Goal: Information Seeking & Learning: Find specific fact

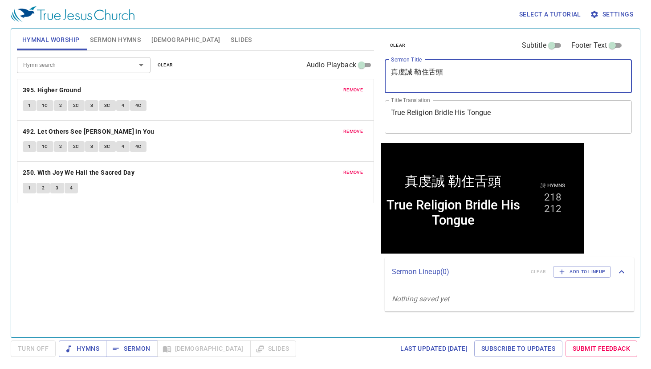
drag, startPoint x: 466, startPoint y: 76, endPoint x: 344, endPoint y: 79, distance: 122.5
click at [344, 79] on div "Hymnal Worship Sermon Hymns Bible Slides Hymn search Hymn search clear Audio Pl…" at bounding box center [325, 179] width 625 height 308
click at [403, 44] on span "clear" at bounding box center [398, 45] width 16 height 8
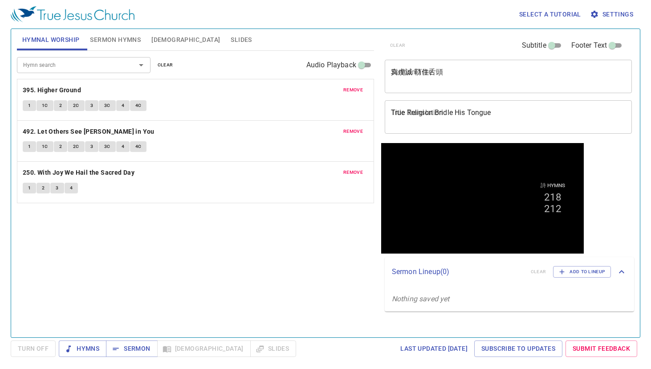
click at [432, 72] on textarea "真虔誠 勒住舌頭" at bounding box center [508, 76] width 235 height 17
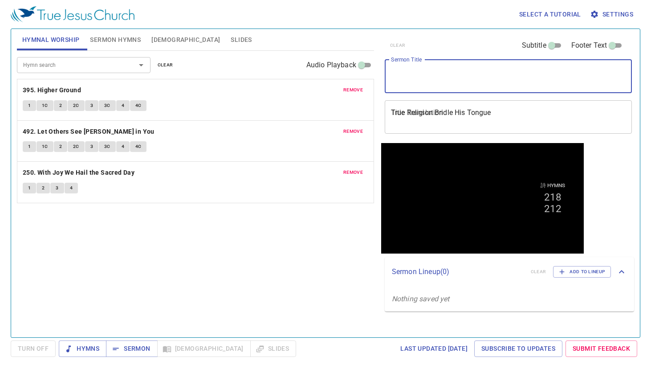
paste textarea "You Shall Listen to Him"
type textarea "You Shall Listen to Him"
click at [433, 118] on textarea "True Religion Bridle His Tongue" at bounding box center [508, 116] width 235 height 17
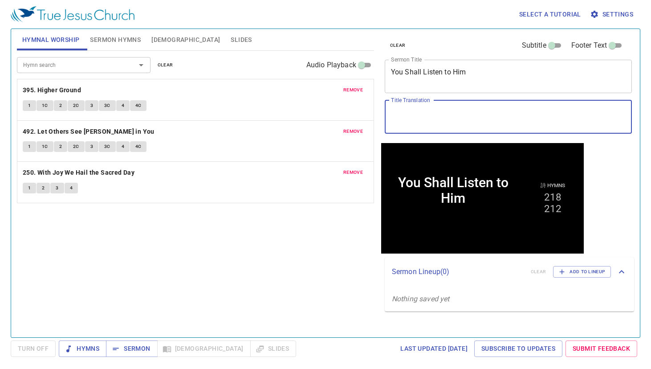
paste textarea "You Shall Listen to Him"
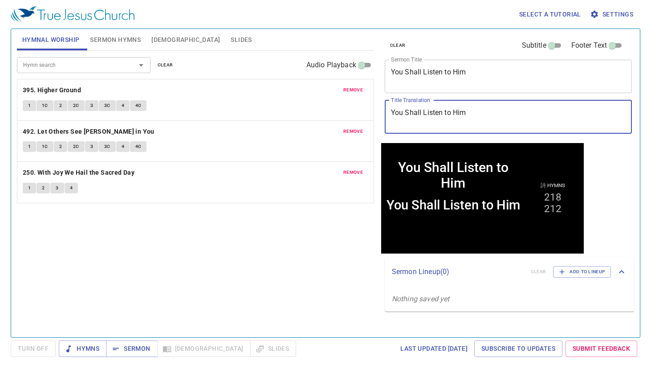
type textarea "You Shall Listen to Him"
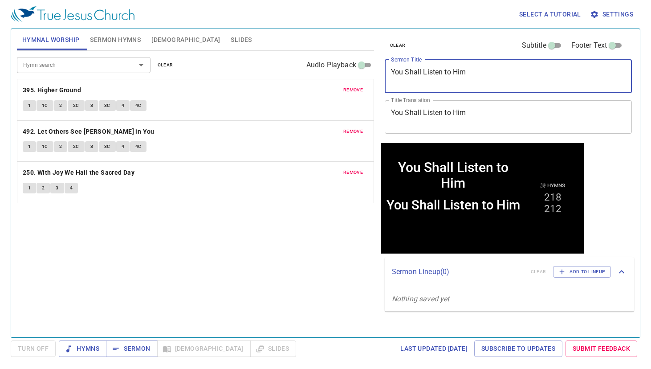
drag, startPoint x: 481, startPoint y: 77, endPoint x: 337, endPoint y: 71, distance: 144.0
click at [337, 71] on div "Hymnal Worship Sermon Hymns Bible Slides Hymn search Hymn search clear Audio Pl…" at bounding box center [325, 179] width 625 height 308
click at [440, 66] on div "x Sermon Title" at bounding box center [509, 76] width 248 height 33
paste textarea "你們要聽祂"
type textarea "你們要聽祂"
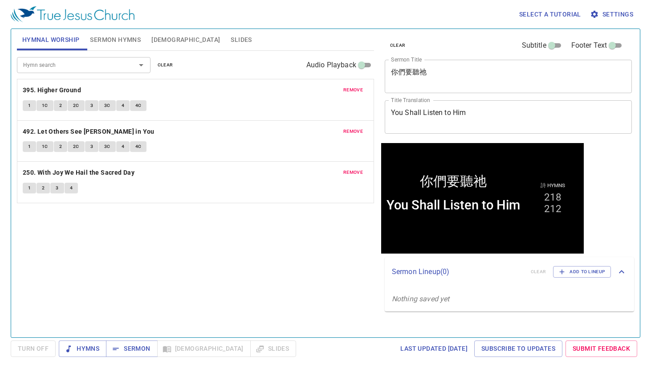
drag, startPoint x: 164, startPoint y: 67, endPoint x: 159, endPoint y: 62, distance: 6.9
click at [164, 67] on span "clear" at bounding box center [166, 65] width 16 height 8
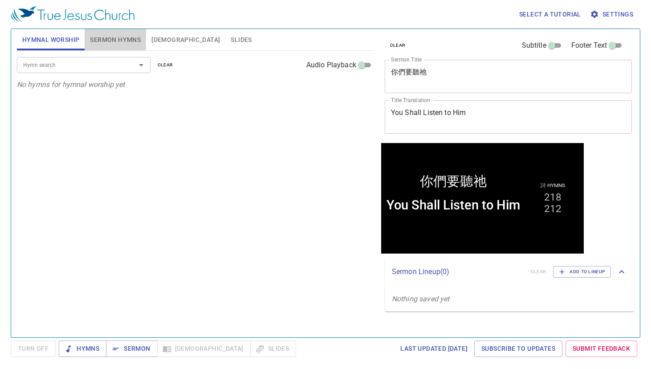
click at [131, 45] on span "Sermon Hymns" at bounding box center [115, 39] width 51 height 11
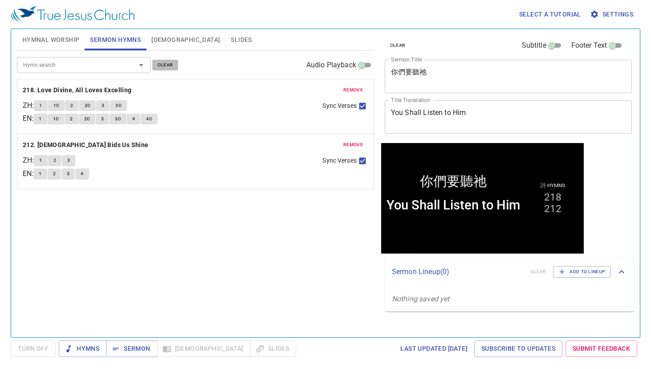
click at [160, 61] on span "clear" at bounding box center [166, 65] width 16 height 8
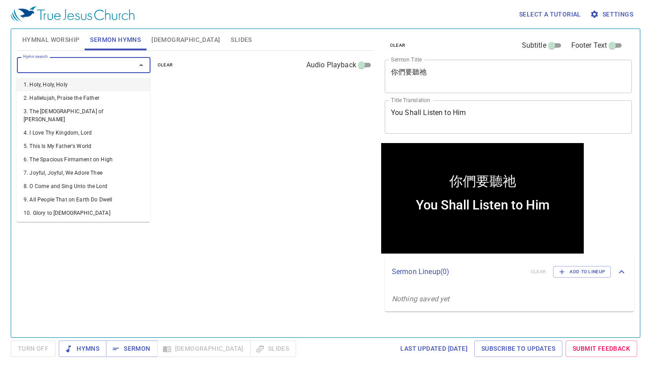
click at [108, 66] on input "Hymn search" at bounding box center [71, 65] width 102 height 10
click at [103, 66] on input "Hymn search" at bounding box center [71, 65] width 102 height 10
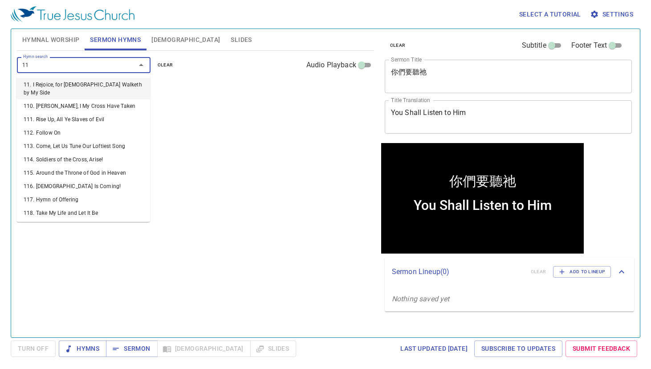
type input "112"
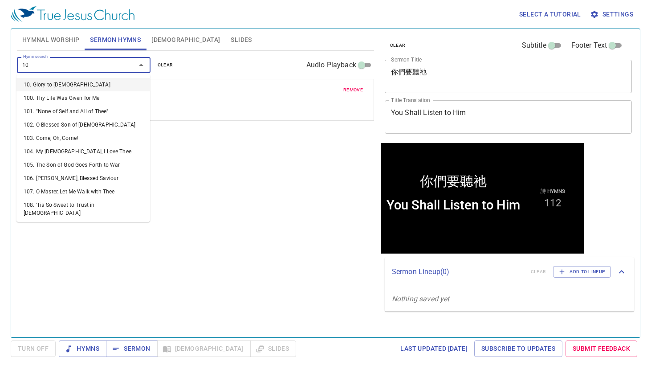
type input "108"
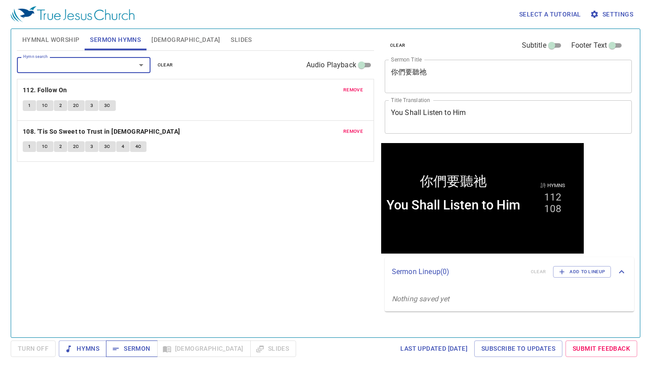
click at [132, 347] on span "Sermon" at bounding box center [131, 348] width 37 height 11
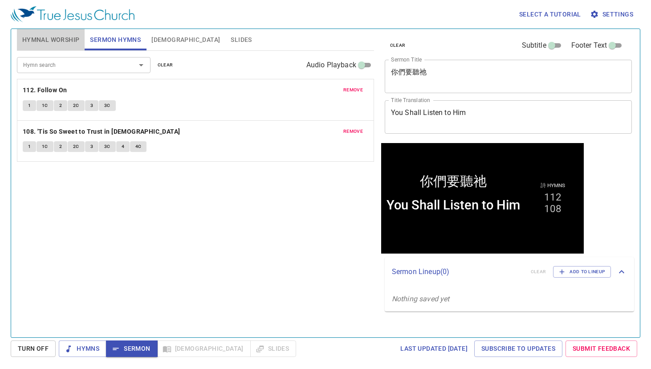
click at [47, 39] on span "Hymnal Worship" at bounding box center [50, 39] width 57 height 11
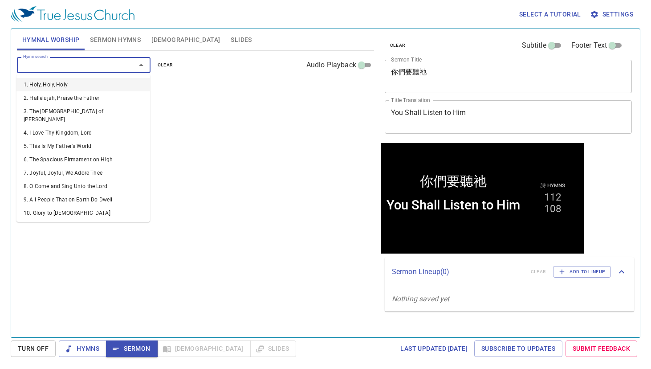
click at [57, 65] on input "Hymn search" at bounding box center [71, 65] width 102 height 10
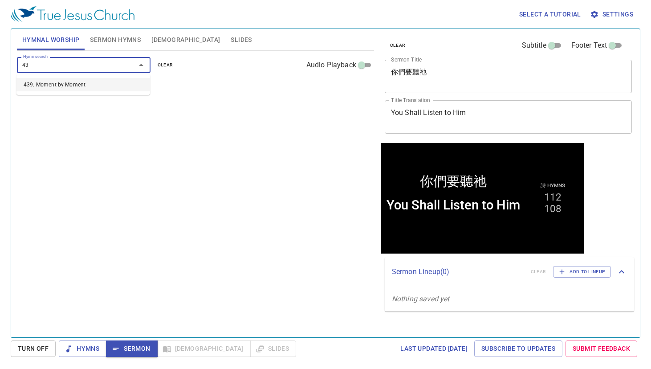
type input "439"
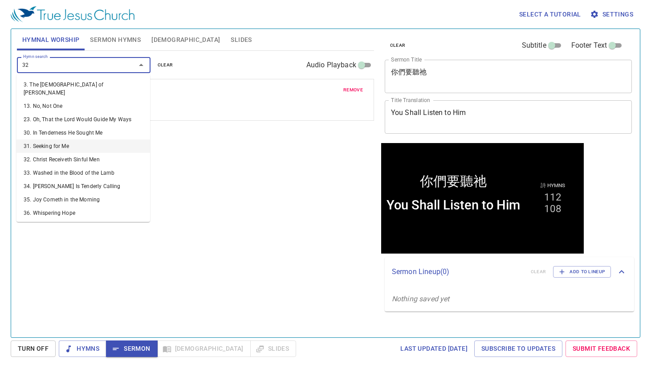
type input "322"
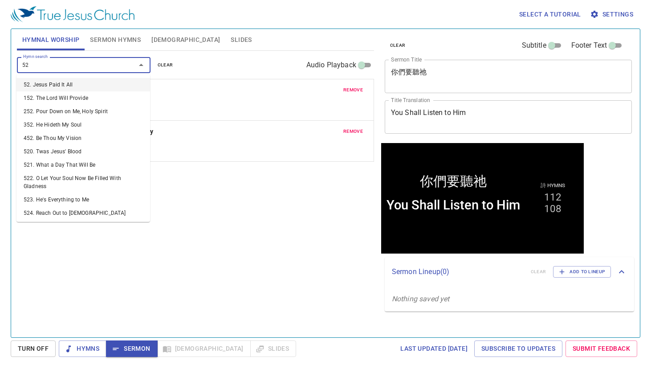
type input "524"
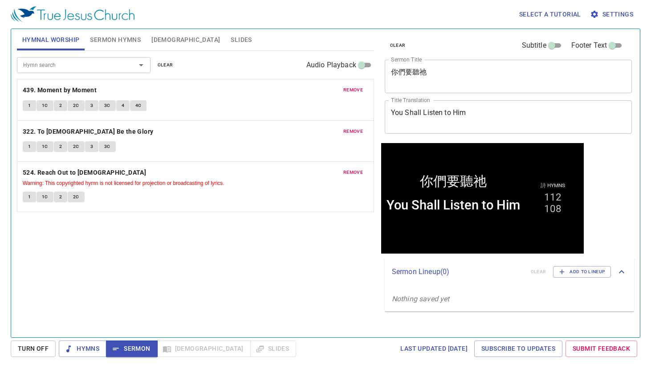
click at [139, 293] on div "Hymn search Hymn search clear Audio Playback remove 439. Moment by Moment 1 1C …" at bounding box center [195, 190] width 357 height 279
click at [86, 343] on span "Hymns" at bounding box center [82, 348] width 33 height 11
click at [106, 254] on div "Hymn search Hymn search clear Audio Playback remove 439. Moment by Moment 1 1C …" at bounding box center [195, 190] width 357 height 279
click at [57, 86] on b "439. Moment by Moment" at bounding box center [60, 90] width 74 height 11
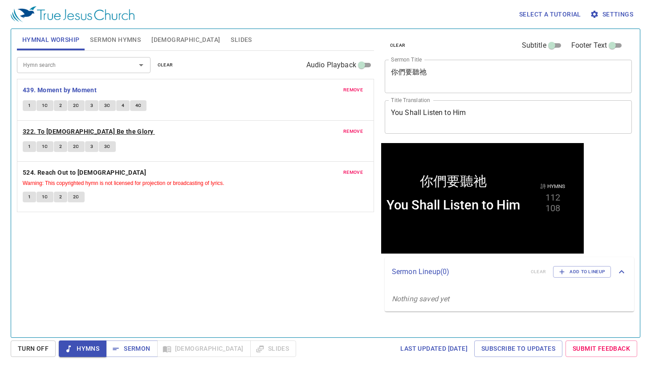
click at [66, 128] on b "322. To [DEMOGRAPHIC_DATA] Be the Glory" at bounding box center [88, 131] width 131 height 11
click at [283, 20] on div "Select a tutorial Settings" at bounding box center [324, 14] width 626 height 29
drag, startPoint x: 180, startPoint y: 262, endPoint x: 171, endPoint y: 273, distance: 13.6
click at [180, 262] on div "Hymn search Hymn search clear Audio Playback remove 439. Moment by Moment 1 1C …" at bounding box center [195, 190] width 357 height 279
click at [131, 345] on span "Sermon" at bounding box center [131, 348] width 37 height 11
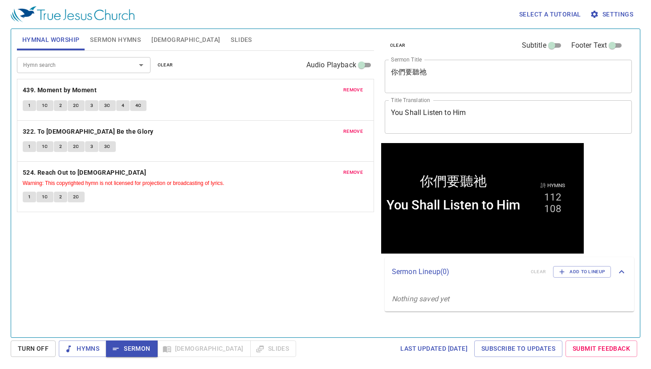
click at [143, 287] on div "Hymn search Hymn search clear Audio Playback remove 439. Moment by Moment 1 1C …" at bounding box center [195, 190] width 357 height 279
click at [107, 45] on span "Sermon Hymns" at bounding box center [115, 39] width 51 height 11
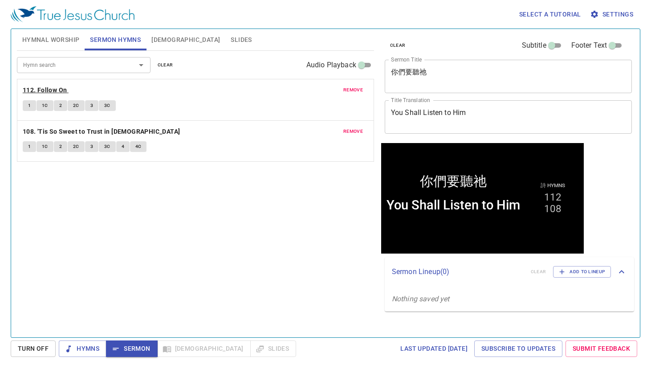
click at [46, 87] on b "112. Follow On" at bounding box center [45, 90] width 45 height 11
click at [136, 345] on span "Sermon" at bounding box center [131, 348] width 37 height 11
click at [212, 257] on div "Hymn search Hymn search clear Audio Playback remove 112. Follow On 1 1C 2 2C 3 …" at bounding box center [195, 190] width 357 height 279
click at [231, 43] on span "Slides" at bounding box center [241, 39] width 21 height 11
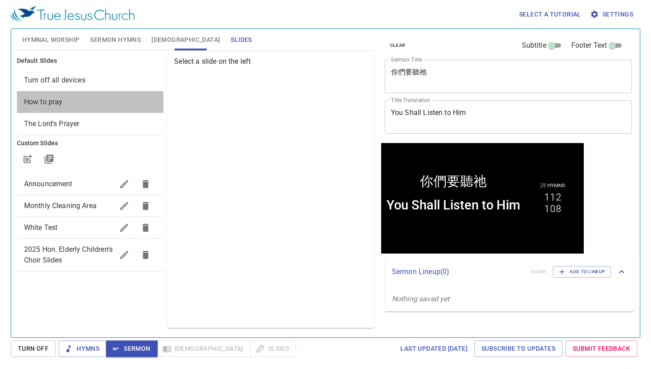
click at [90, 99] on span "How to pray" at bounding box center [90, 102] width 133 height 11
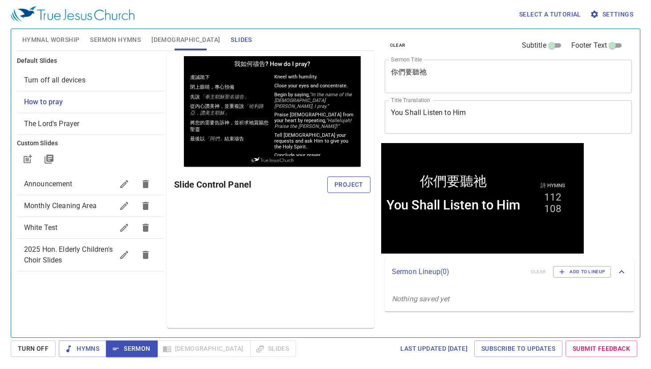
click at [342, 184] on span "Project" at bounding box center [349, 184] width 29 height 11
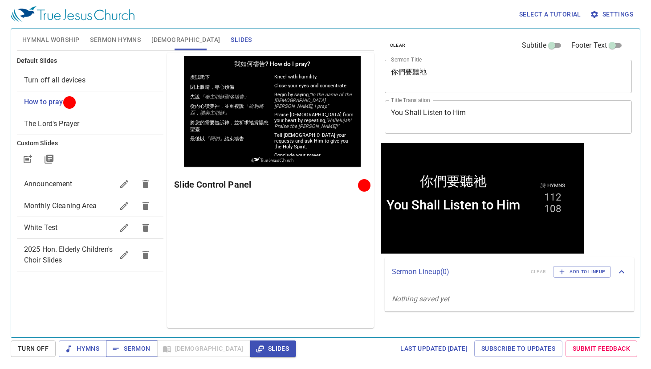
click at [134, 347] on span "Sermon" at bounding box center [131, 348] width 37 height 11
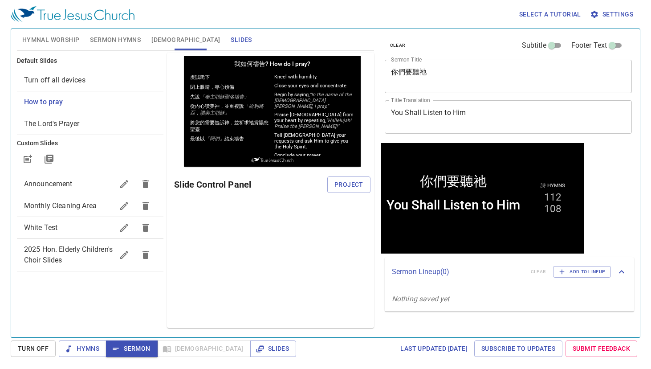
click at [264, 282] on div "Preview Only Slide Control Panel Project" at bounding box center [270, 190] width 207 height 275
click at [161, 42] on span "[DEMOGRAPHIC_DATA]" at bounding box center [185, 39] width 69 height 11
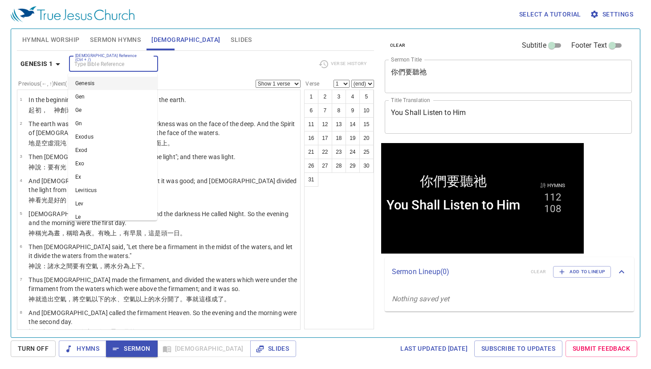
click at [123, 61] on input "[DEMOGRAPHIC_DATA] Reference (Ctrl + /)" at bounding box center [106, 64] width 69 height 10
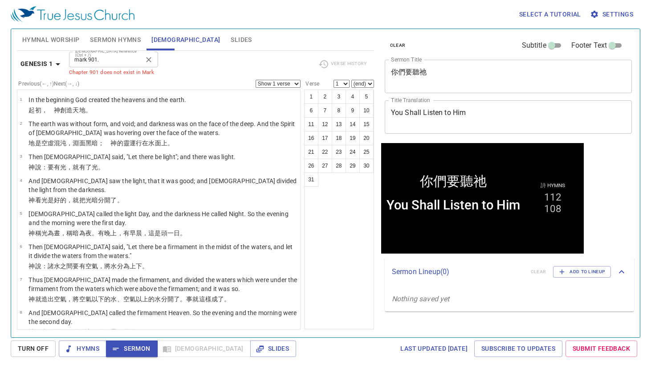
click at [100, 56] on input "mark 901." at bounding box center [106, 59] width 69 height 10
type input "mark 9 7"
select select "7"
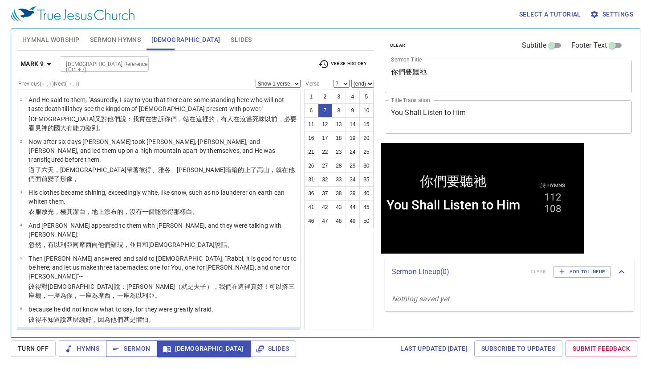
click at [142, 346] on span "Sermon" at bounding box center [131, 348] width 37 height 11
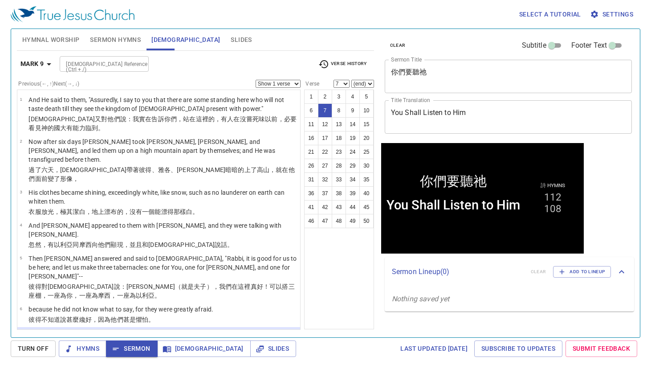
click at [114, 66] on input "[DEMOGRAPHIC_DATA] Reference (Ctrl + /)" at bounding box center [96, 64] width 69 height 10
type input "mark 8 27"
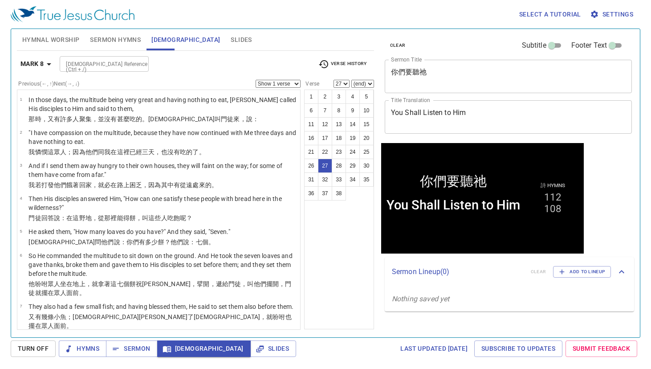
scroll to position [713, 0]
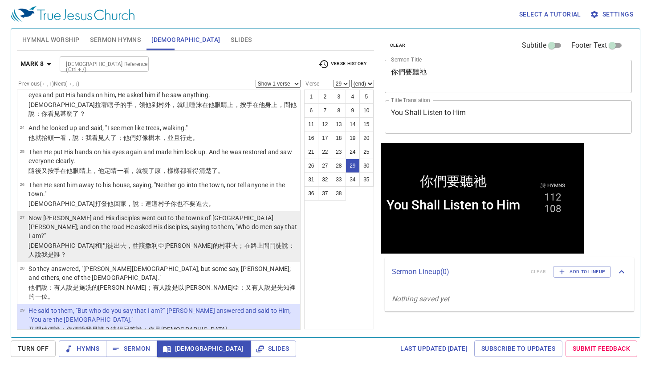
click at [188, 213] on p "Now Jesus and His disciples went out to the towns of Caesarea Philippi; and on …" at bounding box center [163, 226] width 269 height 27
select select "27"
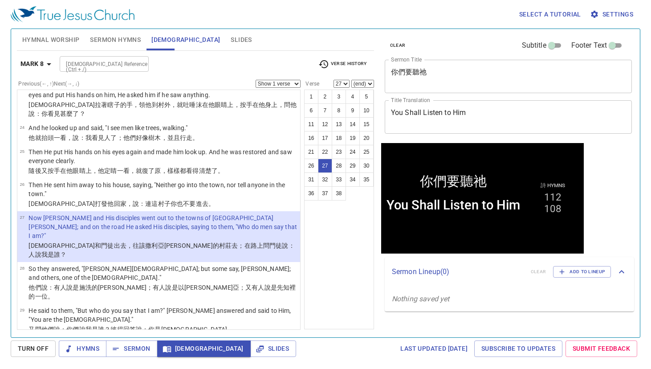
click at [265, 84] on select "Show 1 verse Show 2 verses Show 3 verses Show 4 verses Show 5 verses" at bounding box center [278, 84] width 45 height 8
select select "3"
click at [256, 80] on select "Show 1 verse Show 2 verses Show 3 verses Show 4 verses Show 5 verses" at bounding box center [278, 84] width 45 height 8
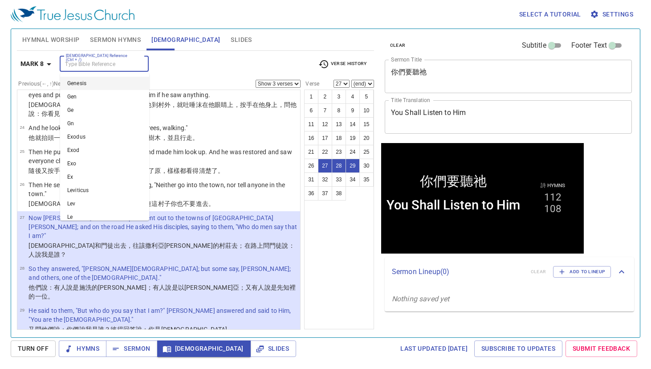
click at [110, 65] on input "[DEMOGRAPHIC_DATA] Reference (Ctrl + /)" at bounding box center [96, 64] width 69 height 10
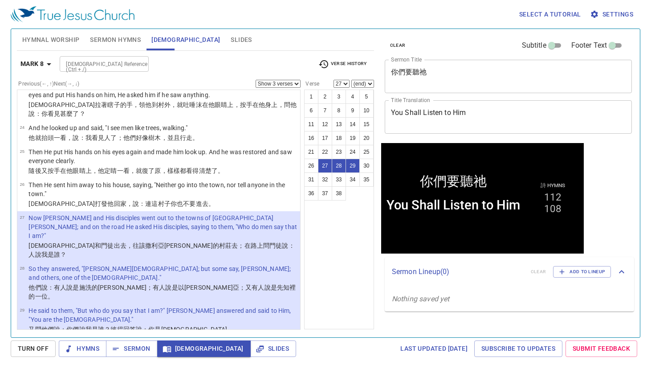
click at [219, 69] on div "Bible Reference (Ctrl + /) Bible Reference (Ctrl + /)" at bounding box center [186, 64] width 252 height 16
click at [312, 178] on button "31" at bounding box center [311, 179] width 14 height 14
select select "31"
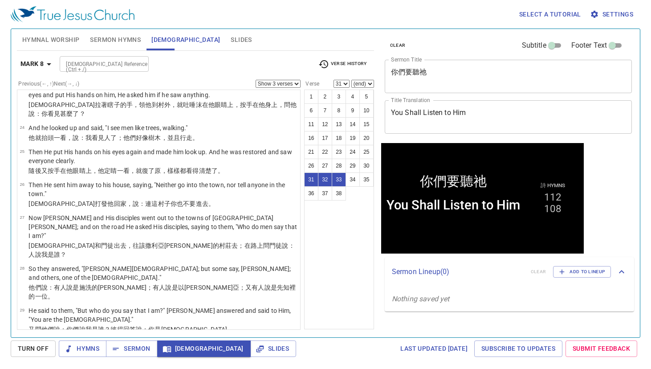
scroll to position [831, 0]
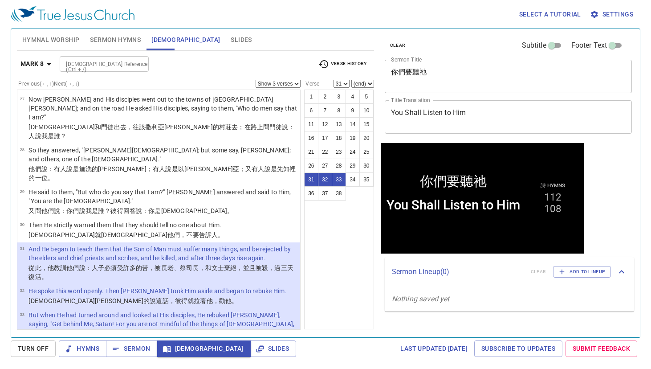
click at [289, 82] on select "Show 1 verse Show 2 verses Show 3 verses Show 4 verses Show 5 verses" at bounding box center [278, 84] width 45 height 8
select select "1"
click at [256, 80] on select "Show 1 verse Show 2 verses Show 3 verses Show 4 verses Show 5 verses" at bounding box center [278, 84] width 45 height 8
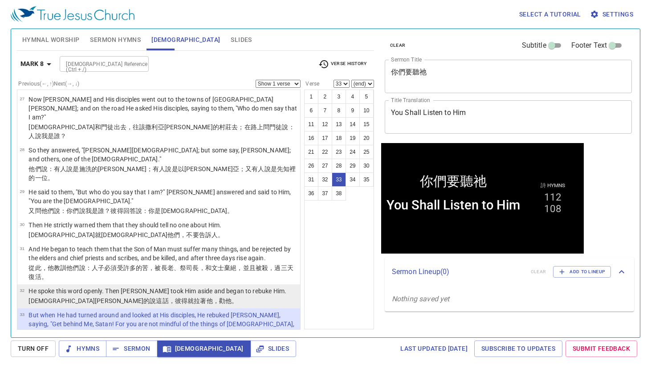
click at [200, 296] on p "耶穌明明的 說 這話 ，彼得 就 拉著 他 ，勸 他 。" at bounding box center [158, 300] width 258 height 9
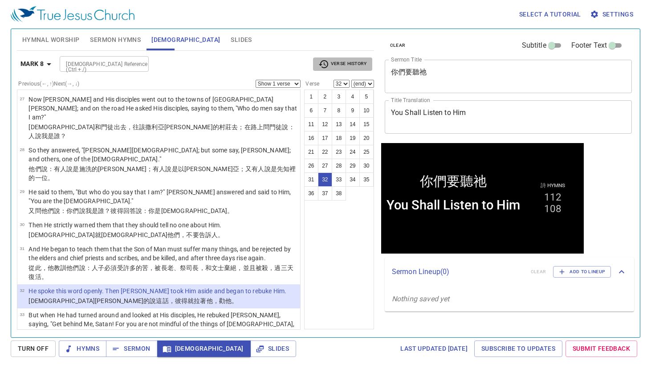
click at [355, 62] on span "Verse History" at bounding box center [342, 64] width 48 height 11
click at [349, 29] on div at bounding box center [325, 184] width 651 height 369
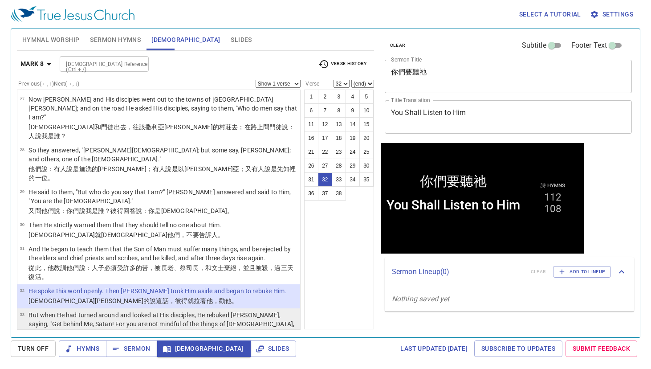
click at [216, 310] on p "But when He had turned around and looked at His disciples, He rebuked Peter, sa…" at bounding box center [163, 323] width 269 height 27
select select "33"
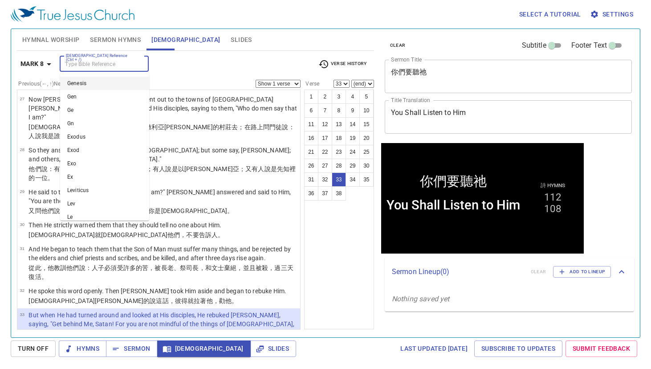
click at [106, 63] on input "[DEMOGRAPHIC_DATA] Reference (Ctrl + /)" at bounding box center [96, 64] width 69 height 10
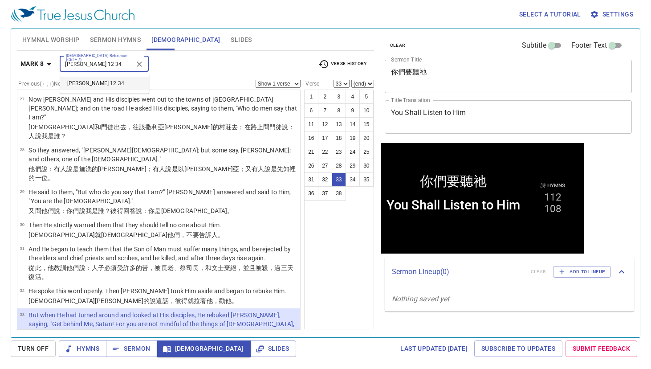
type input "john 12 34"
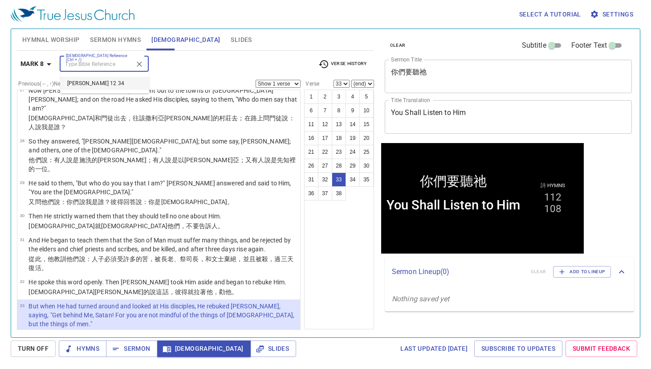
select select "34"
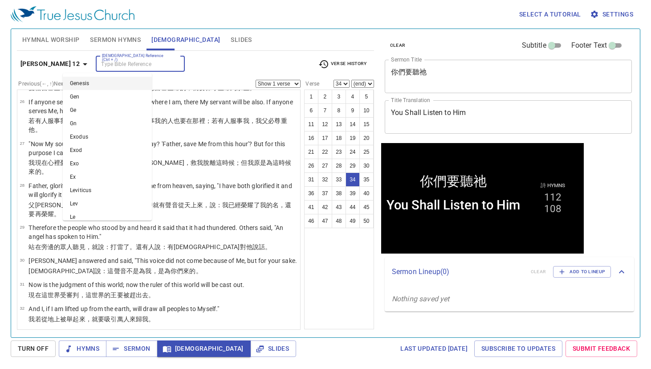
click at [106, 63] on input "[DEMOGRAPHIC_DATA] Reference (Ctrl + /)" at bounding box center [132, 64] width 69 height 10
type input "acts 1 1"
select select "1"
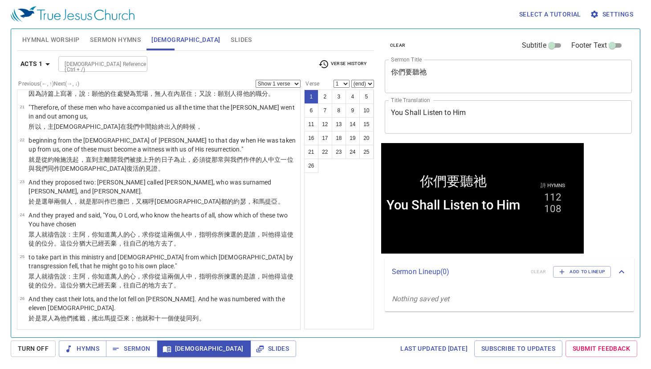
scroll to position [0, 0]
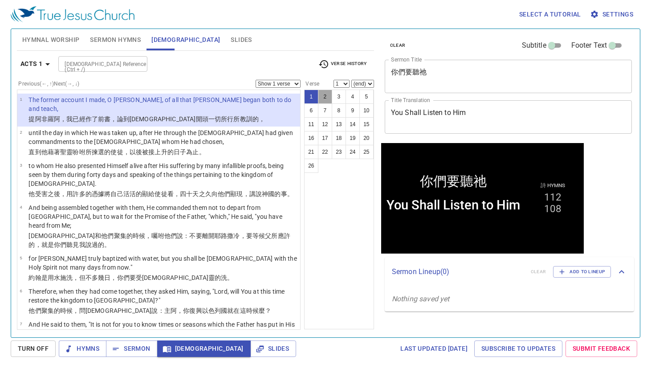
click at [329, 94] on button "2" at bounding box center [325, 97] width 14 height 14
select select "2"
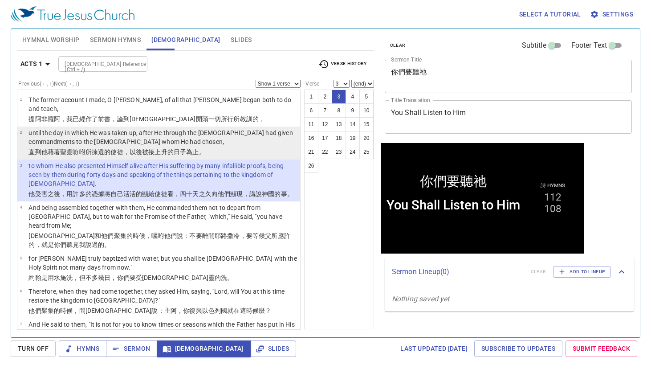
click at [240, 147] on p "直到 他藉著 聖 靈 吩咐 所 揀選 的使徒 ，以後被接上升 的日子 為止。" at bounding box center [163, 151] width 269 height 9
select select "2"
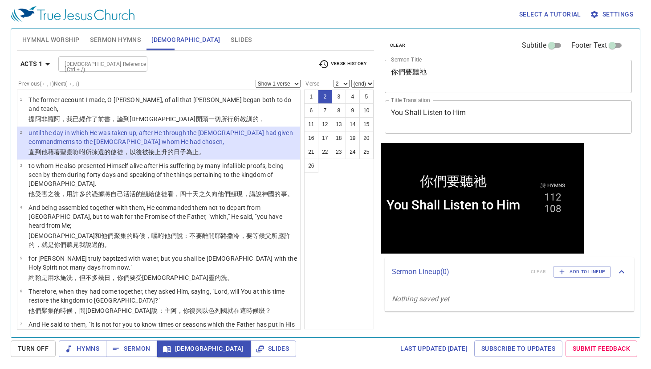
click at [271, 82] on select "Show 1 verse Show 2 verses Show 3 verses Show 4 verses Show 5 verses" at bounding box center [278, 84] width 45 height 8
select select "2"
click at [256, 80] on select "Show 1 verse Show 2 verses Show 3 verses Show 4 verses Show 5 verses" at bounding box center [278, 84] width 45 height 8
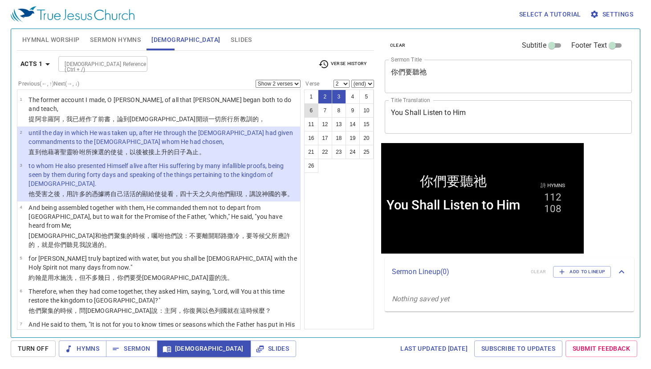
click at [313, 109] on button "6" at bounding box center [311, 110] width 14 height 14
select select "6"
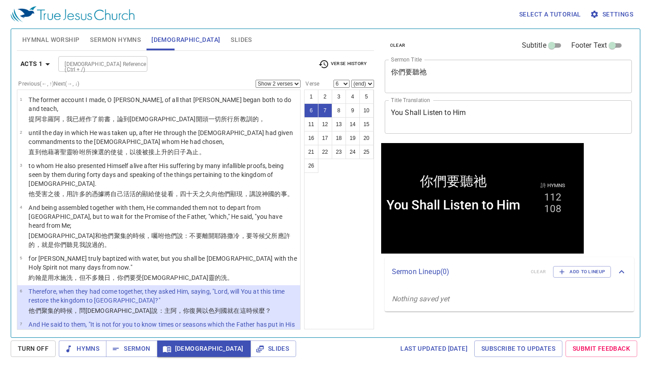
click at [290, 83] on select "Show 1 verse Show 2 verses Show 3 verses Show 4 verses Show 5 verses" at bounding box center [278, 84] width 45 height 8
select select "1"
click at [256, 80] on select "Show 1 verse Show 2 verses Show 3 verses Show 4 verses Show 5 verses" at bounding box center [278, 84] width 45 height 8
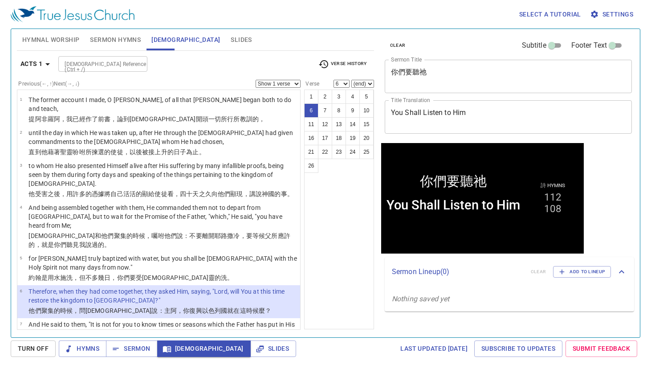
click at [119, 54] on div "Acts 1 Bible Reference (Ctrl + /) Bible Reference (Ctrl + /) Verse History Prev…" at bounding box center [195, 190] width 357 height 279
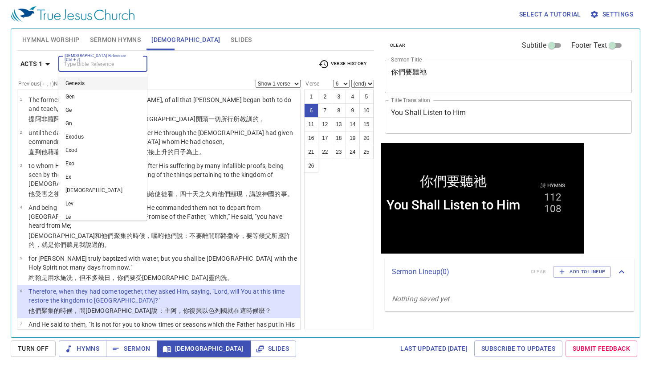
click at [116, 68] on input "[DEMOGRAPHIC_DATA] Reference (Ctrl + /)" at bounding box center [95, 64] width 69 height 10
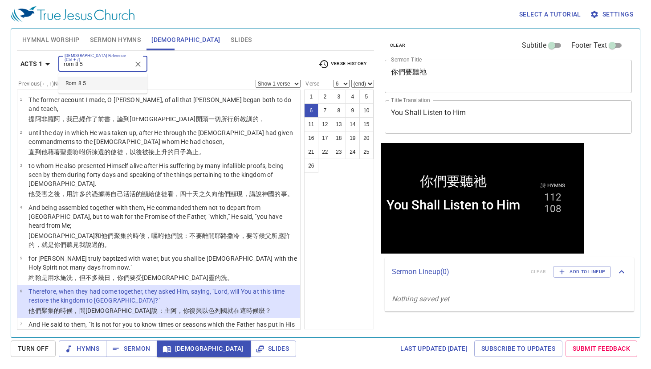
type input "rom 8 5"
select select "5"
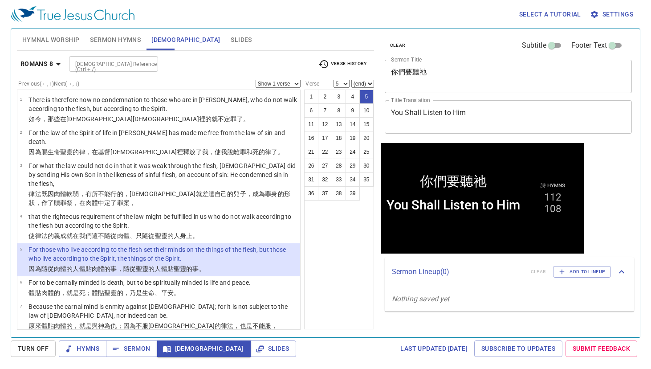
click at [361, 82] on select "(end) 6 7 8 9 10 11 12 13 14 15 16 17 18 19 20 21 22 23 24 25 26 27 28 29 30 31…" at bounding box center [362, 84] width 23 height 8
select select "7"
click at [351, 80] on select "(end) 6 7 8 9 10 11 12 13 14 15 16 17 18 19 20 21 22 23 24 25 26 27 28 29 30 31…" at bounding box center [362, 84] width 23 height 8
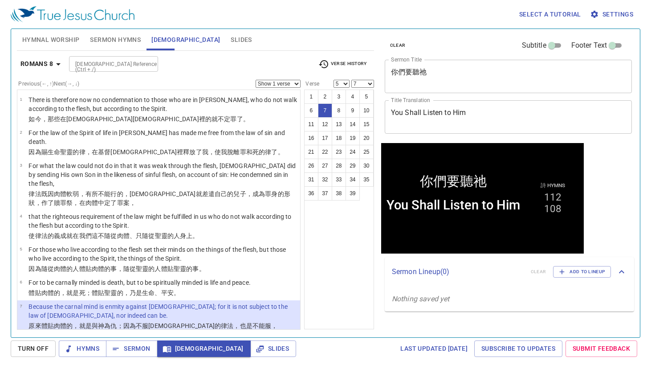
select select "8"
select select
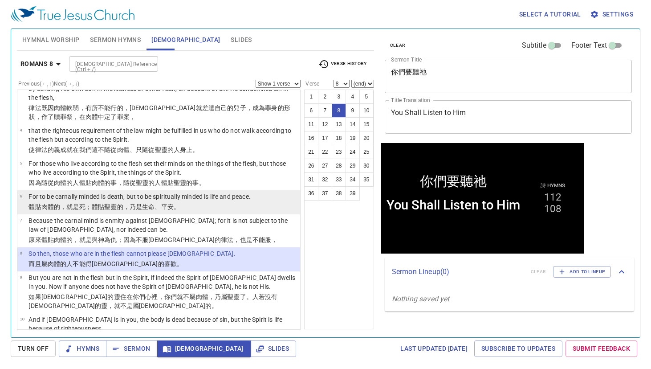
scroll to position [85, 0]
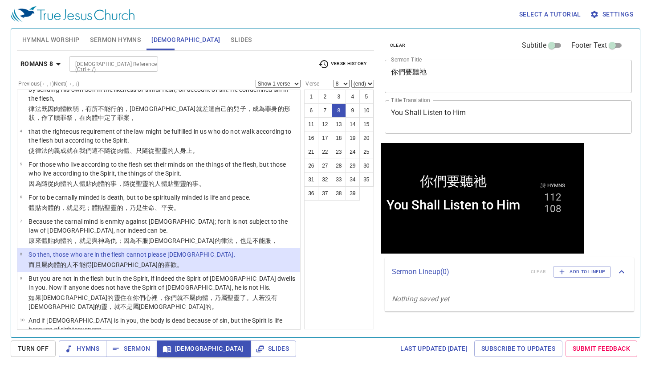
click at [355, 63] on span "Verse History" at bounding box center [342, 64] width 48 height 11
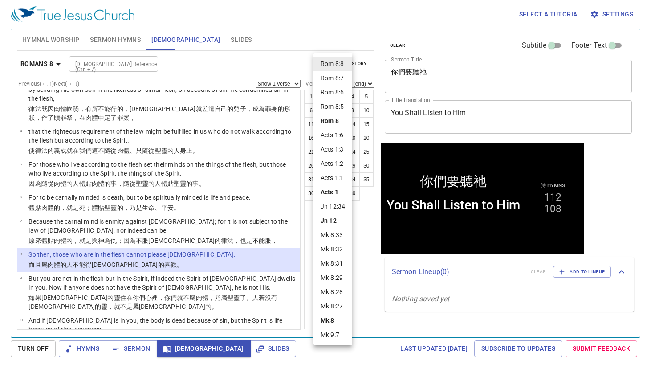
click at [293, 55] on div at bounding box center [325, 184] width 651 height 369
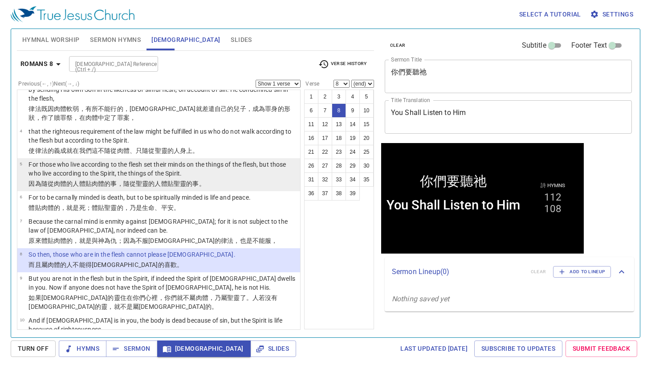
click at [224, 162] on p "For those who live according to the flesh set their minds on the things of the …" at bounding box center [163, 169] width 269 height 18
select select "5"
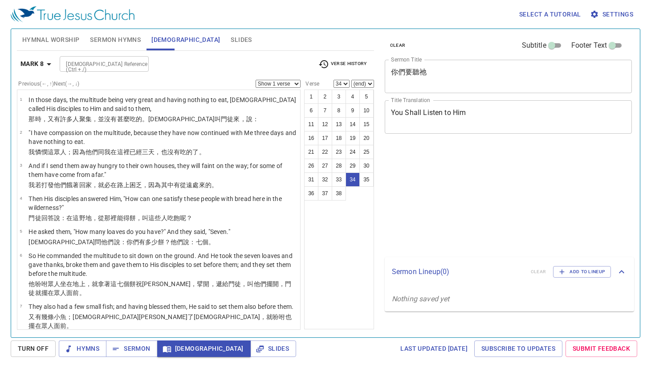
select select "34"
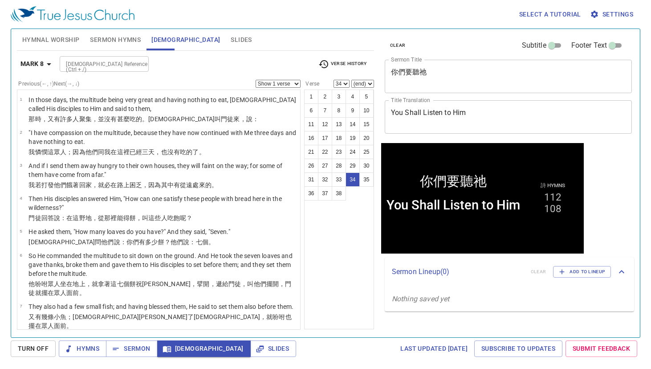
scroll to position [935, 0]
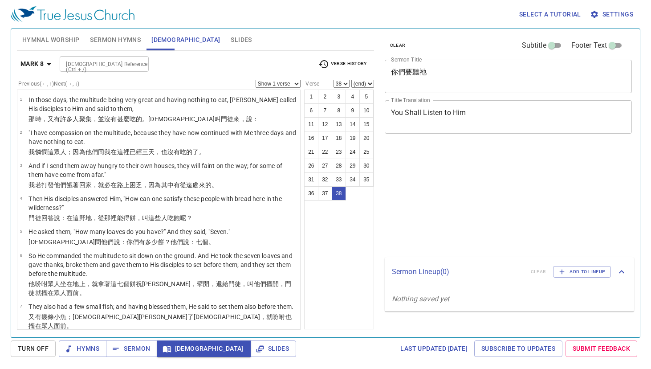
select select "38"
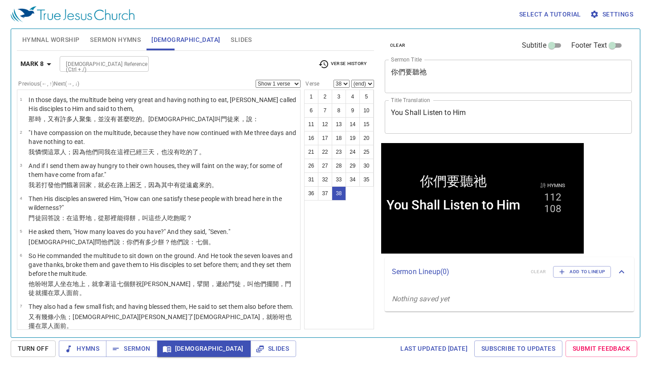
scroll to position [976, 0]
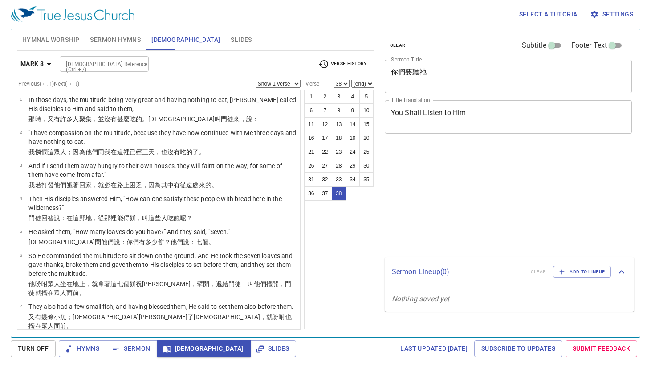
select select "38"
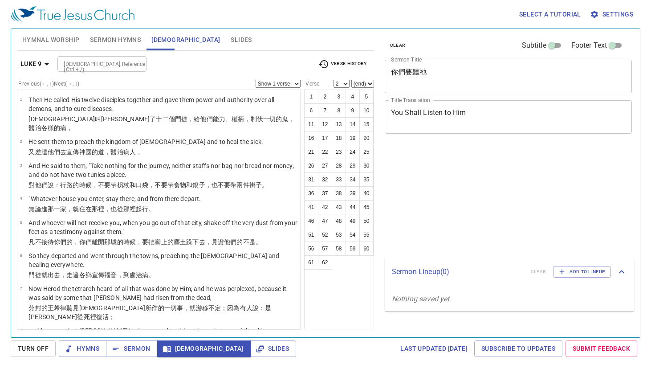
select select "2"
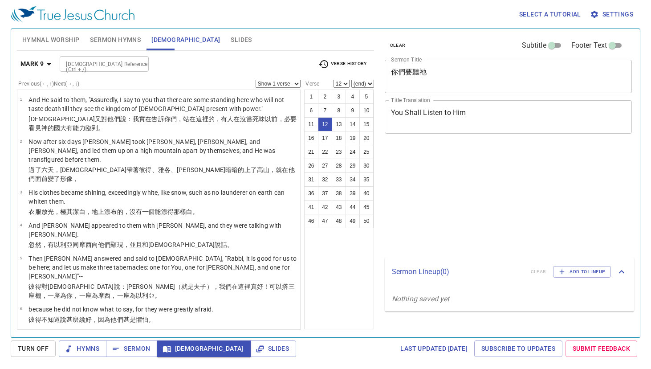
select select "12"
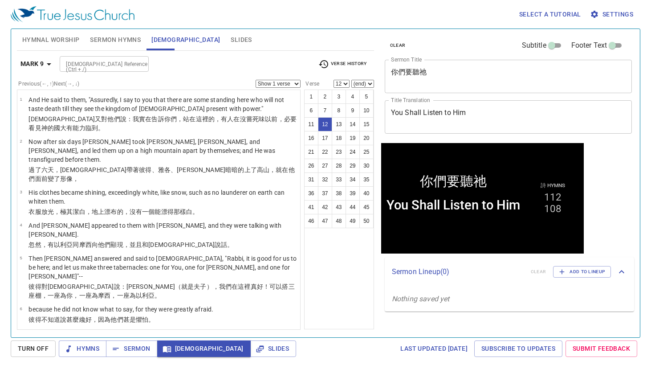
scroll to position [164, 0]
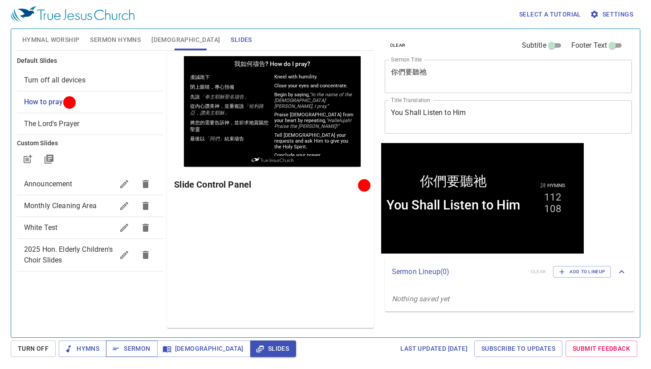
click at [136, 343] on button "Sermon" at bounding box center [131, 348] width 51 height 16
